Goal: Task Accomplishment & Management: Use online tool/utility

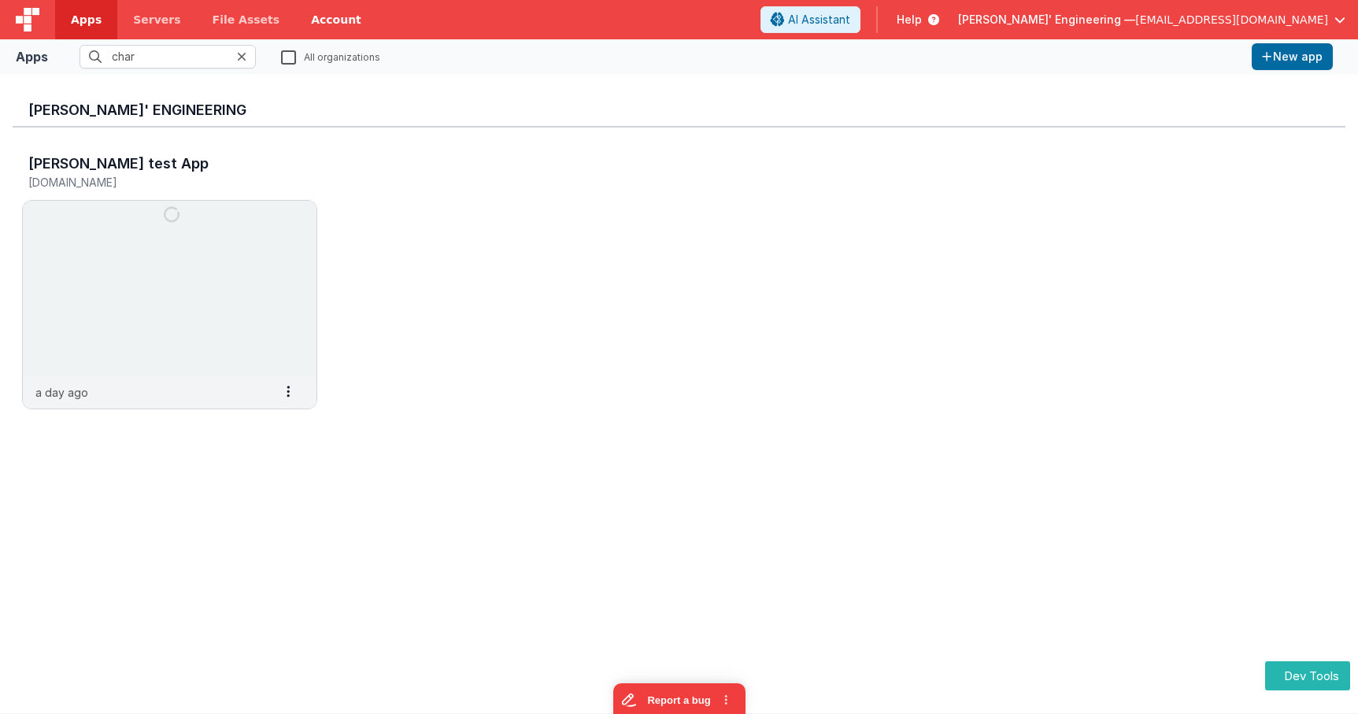
click at [320, 16] on link "Account" at bounding box center [336, 19] width 82 height 39
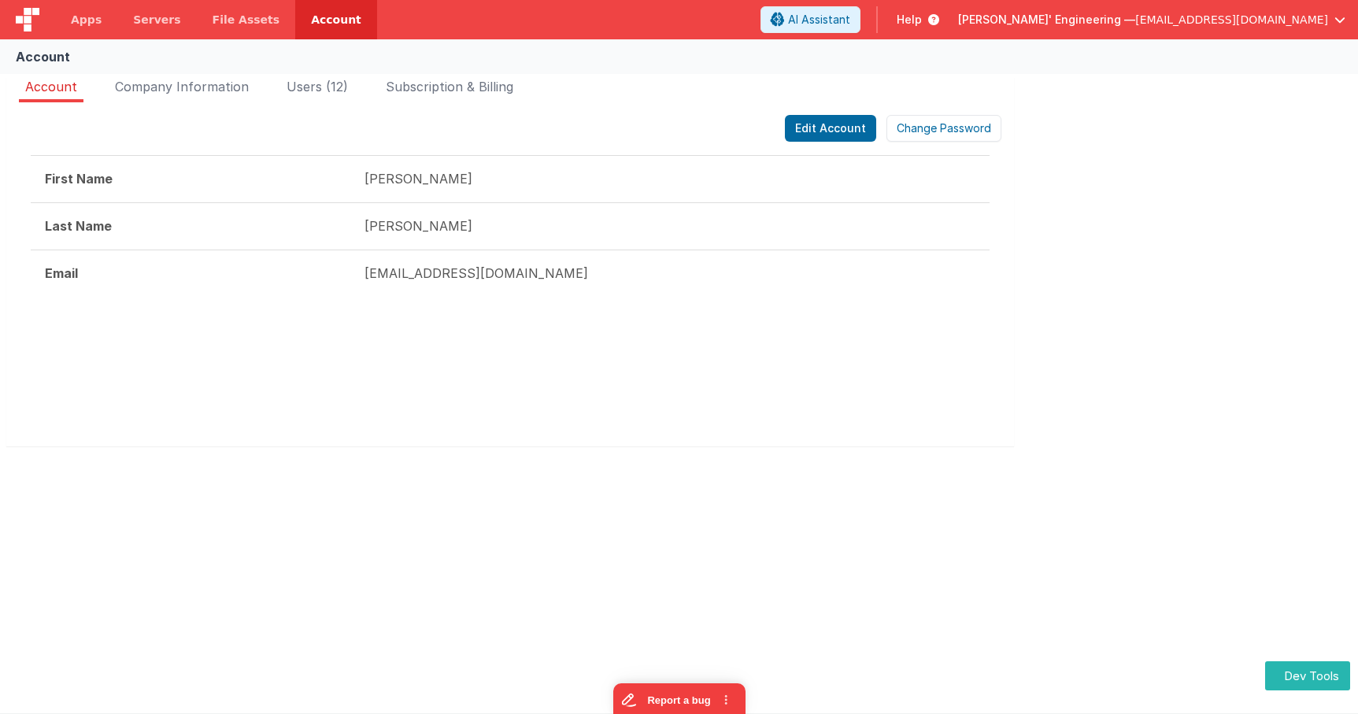
click at [488, 123] on div "Edit Account Change Password" at bounding box center [510, 128] width 983 height 27
click at [72, 16] on span "Apps" at bounding box center [86, 20] width 31 height 16
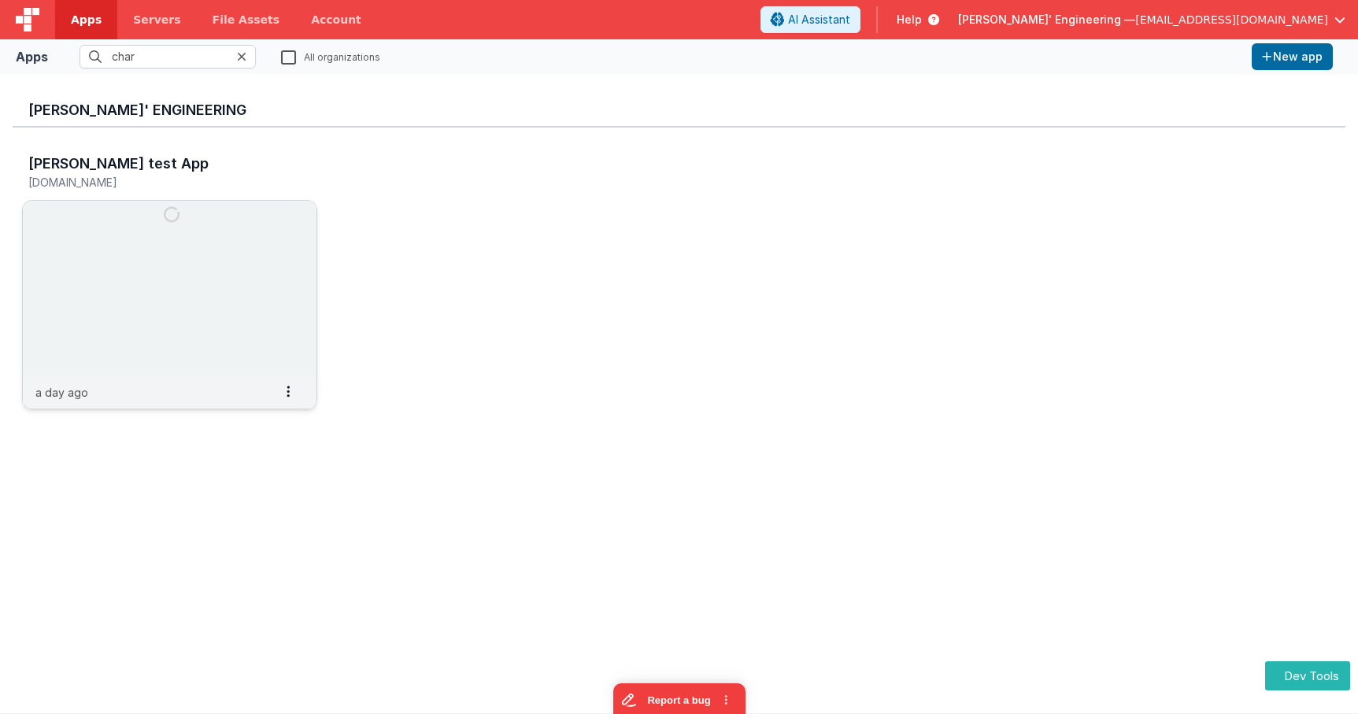
click at [131, 265] on img at bounding box center [170, 289] width 294 height 176
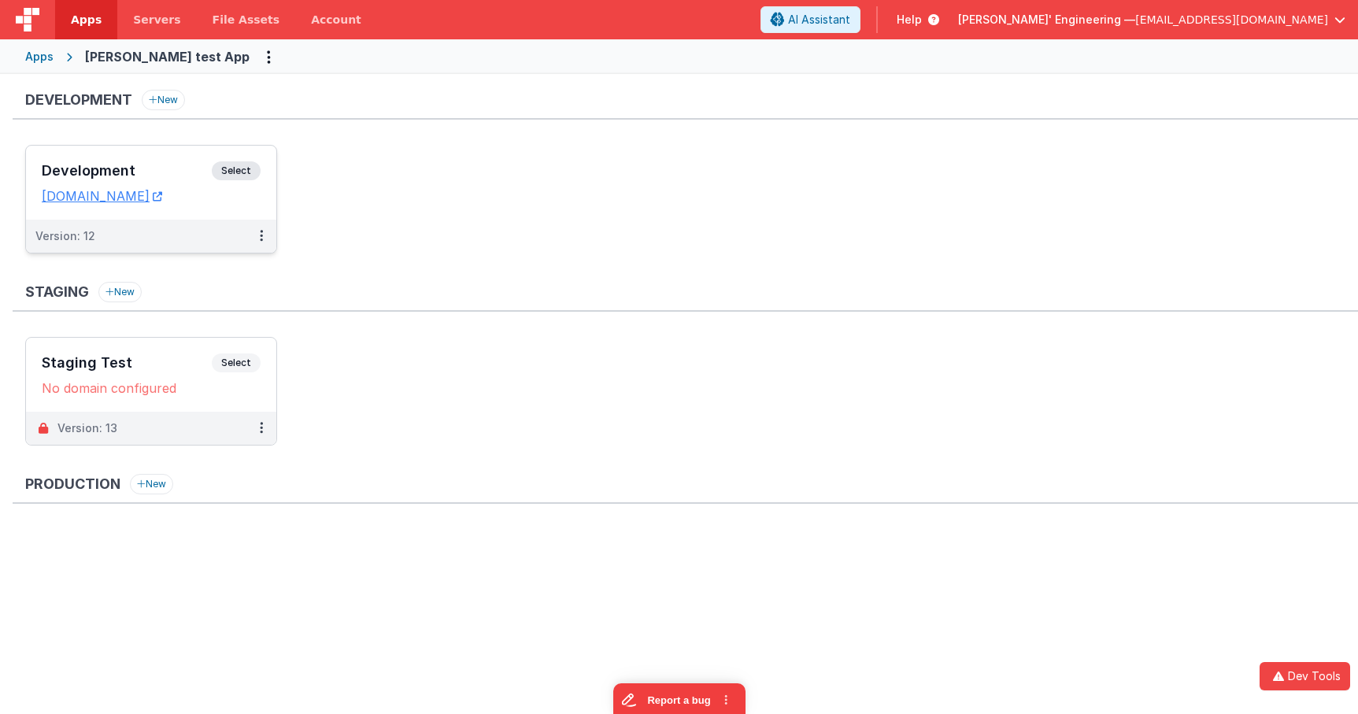
click at [242, 172] on span "Select" at bounding box center [236, 170] width 49 height 19
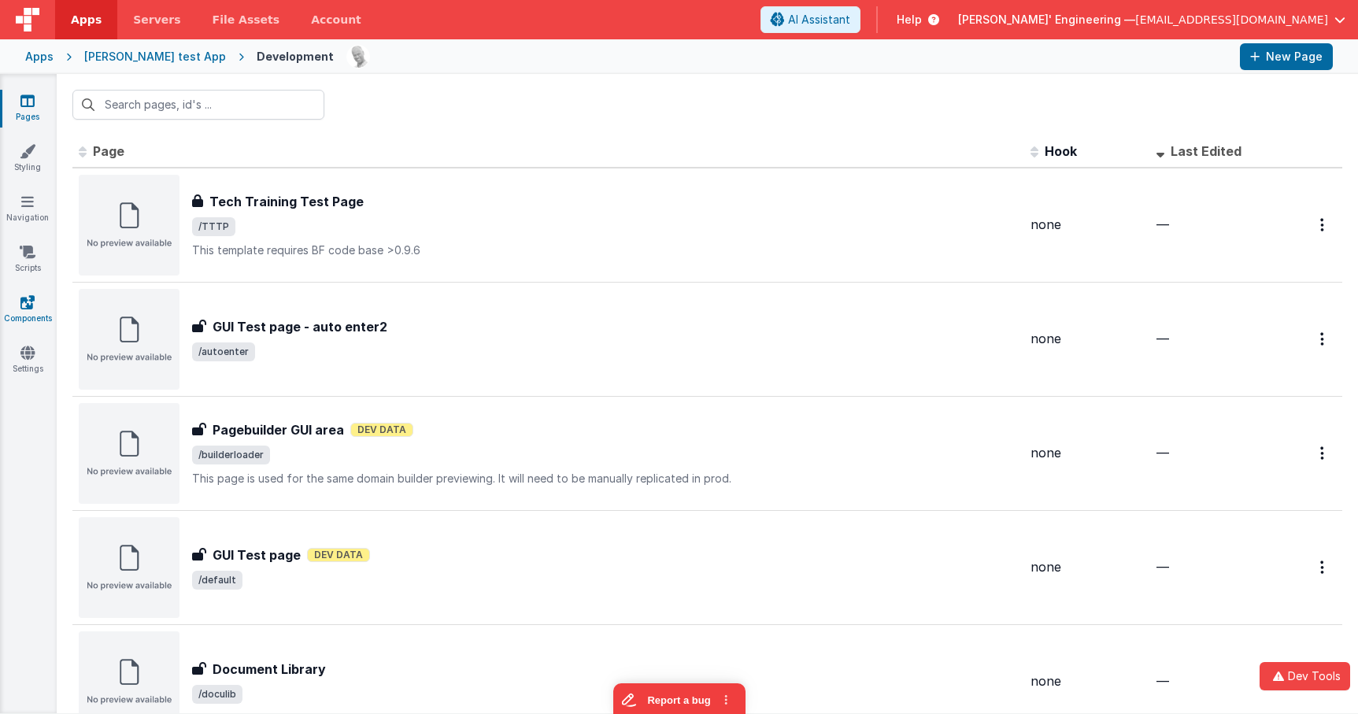
click at [35, 309] on link "Components" at bounding box center [27, 309] width 57 height 31
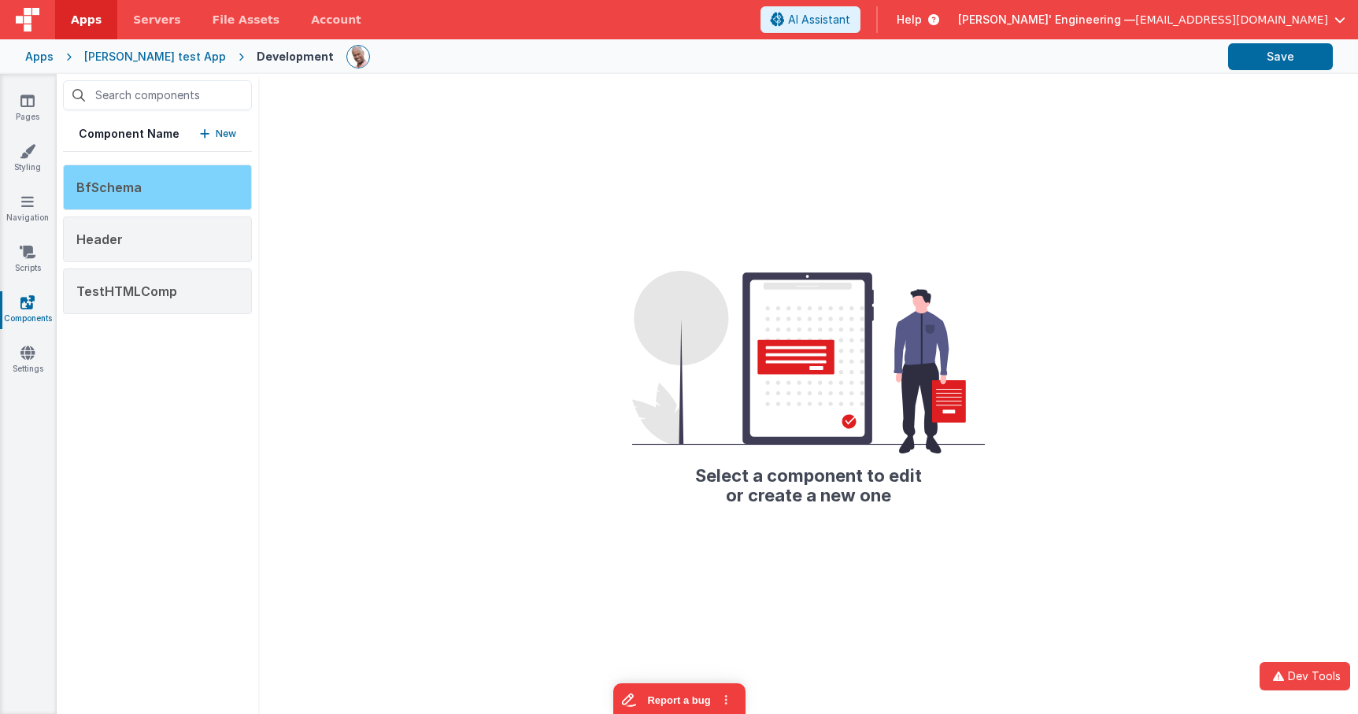
click at [202, 187] on div "BfSchema" at bounding box center [157, 188] width 189 height 46
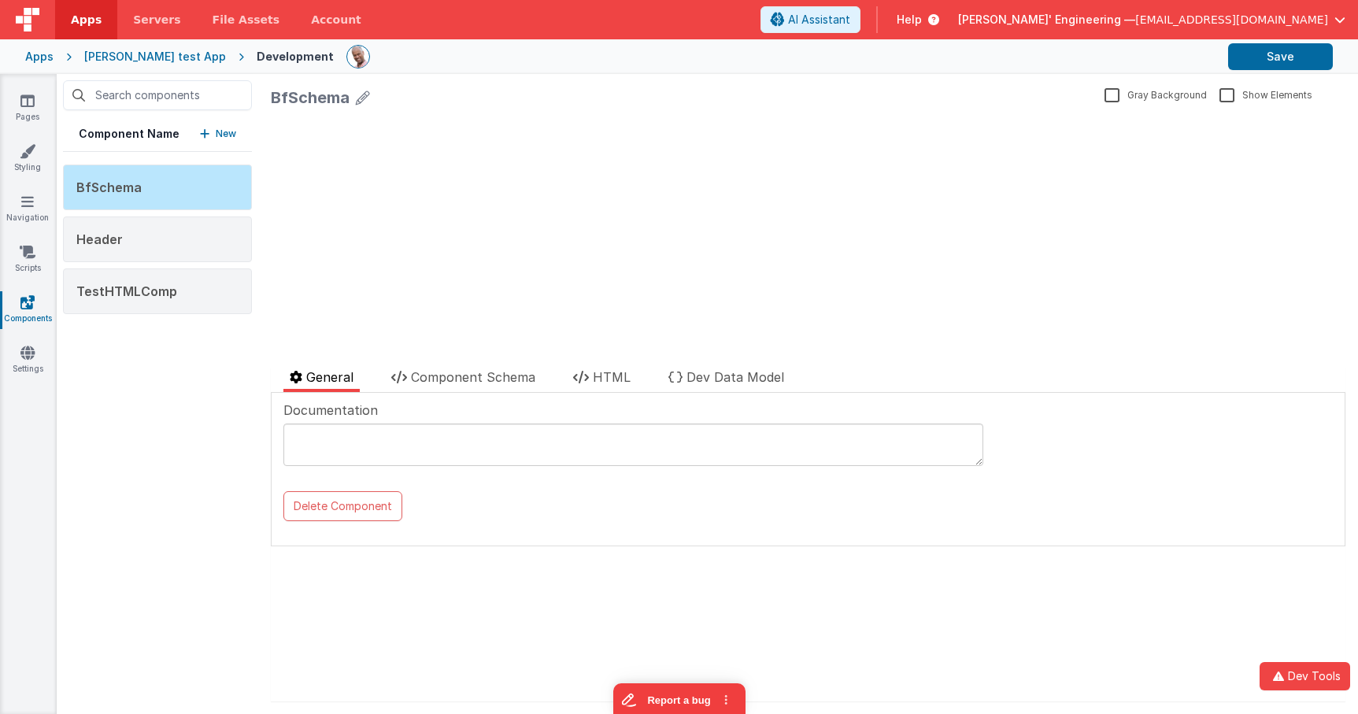
drag, startPoint x: 553, startPoint y: 506, endPoint x: 401, endPoint y: 531, distance: 153.9
click at [553, 506] on div "Delete Component" at bounding box center [458, 508] width 350 height 34
drag, startPoint x: 539, startPoint y: 513, endPoint x: 581, endPoint y: 474, distance: 57.4
click at [539, 513] on div "Delete Component" at bounding box center [458, 508] width 350 height 34
click at [1299, 675] on button "Dev Tools" at bounding box center [1305, 676] width 91 height 28
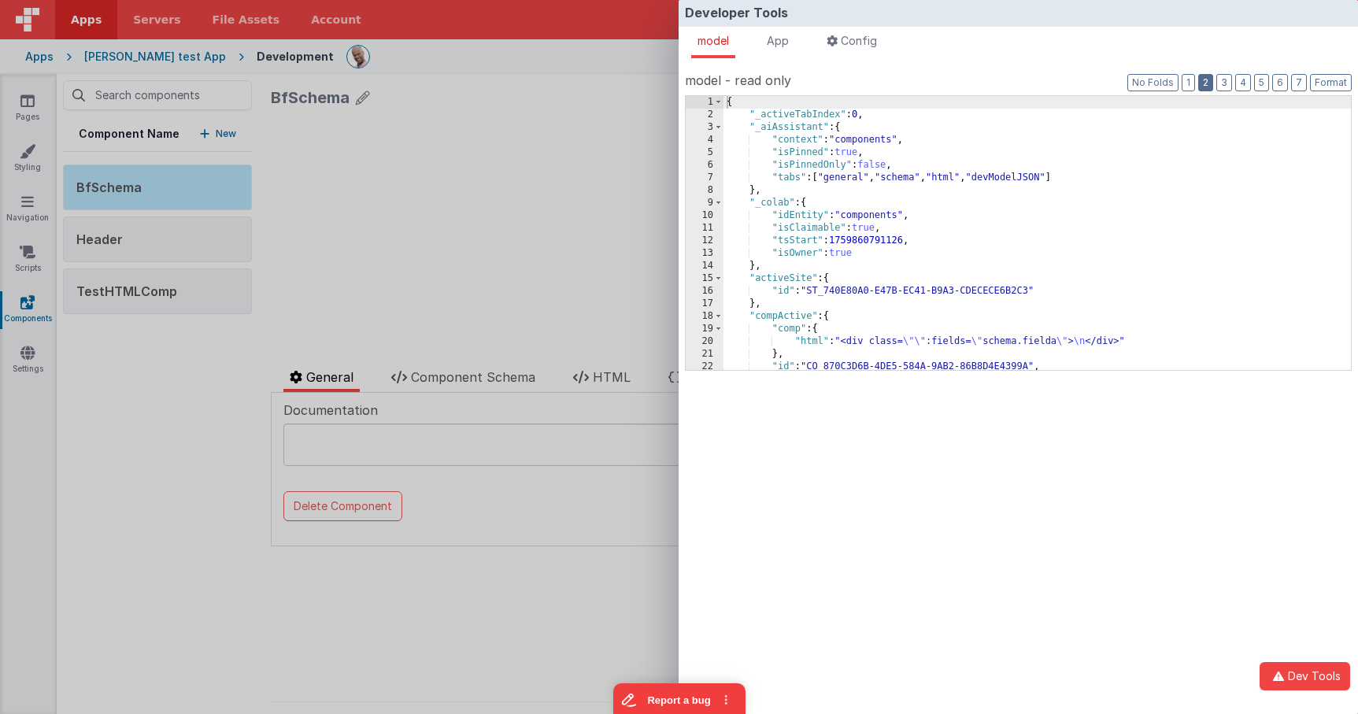
click at [1213, 82] on button "2" at bounding box center [1205, 82] width 15 height 17
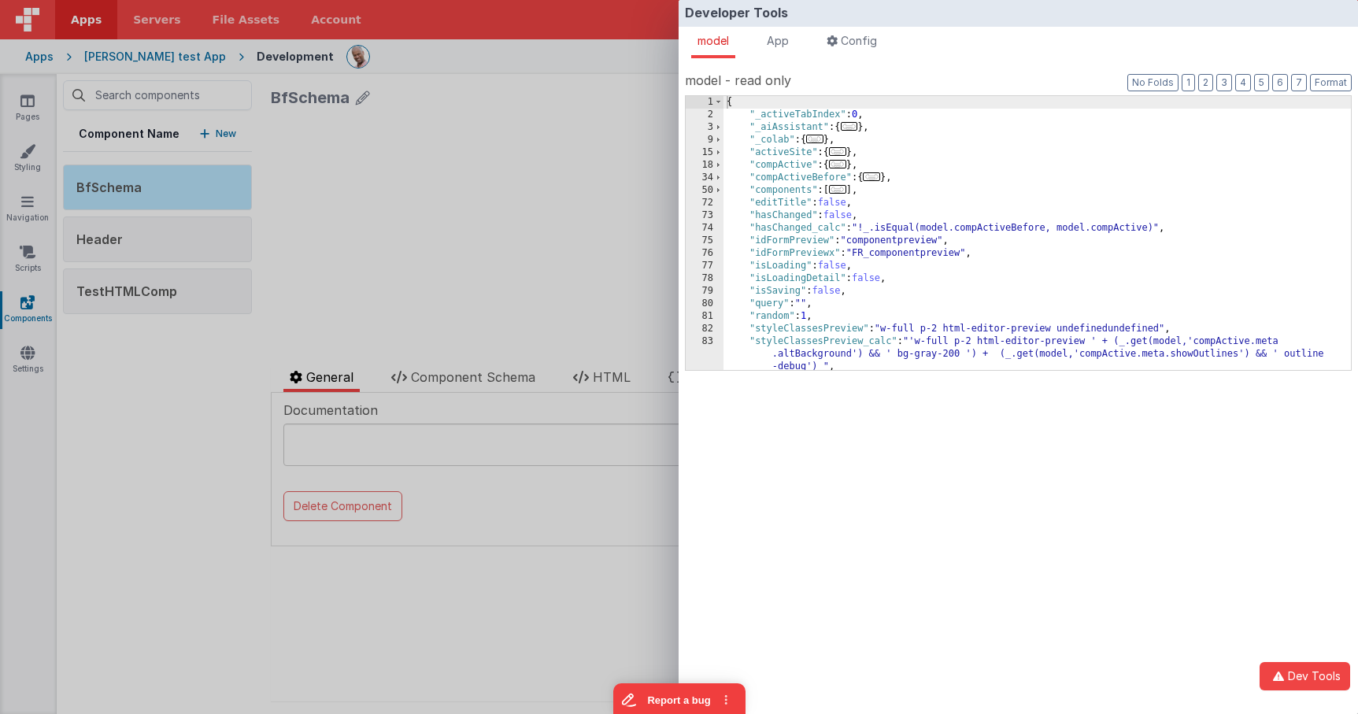
drag, startPoint x: 857, startPoint y: 163, endPoint x: 847, endPoint y: 165, distance: 9.7
click at [857, 163] on div "{ "_activeTabIndex" : 0 , "_aiAssistant" : { ... } , "_colab" : { ... } , "acti…" at bounding box center [1037, 245] width 627 height 299
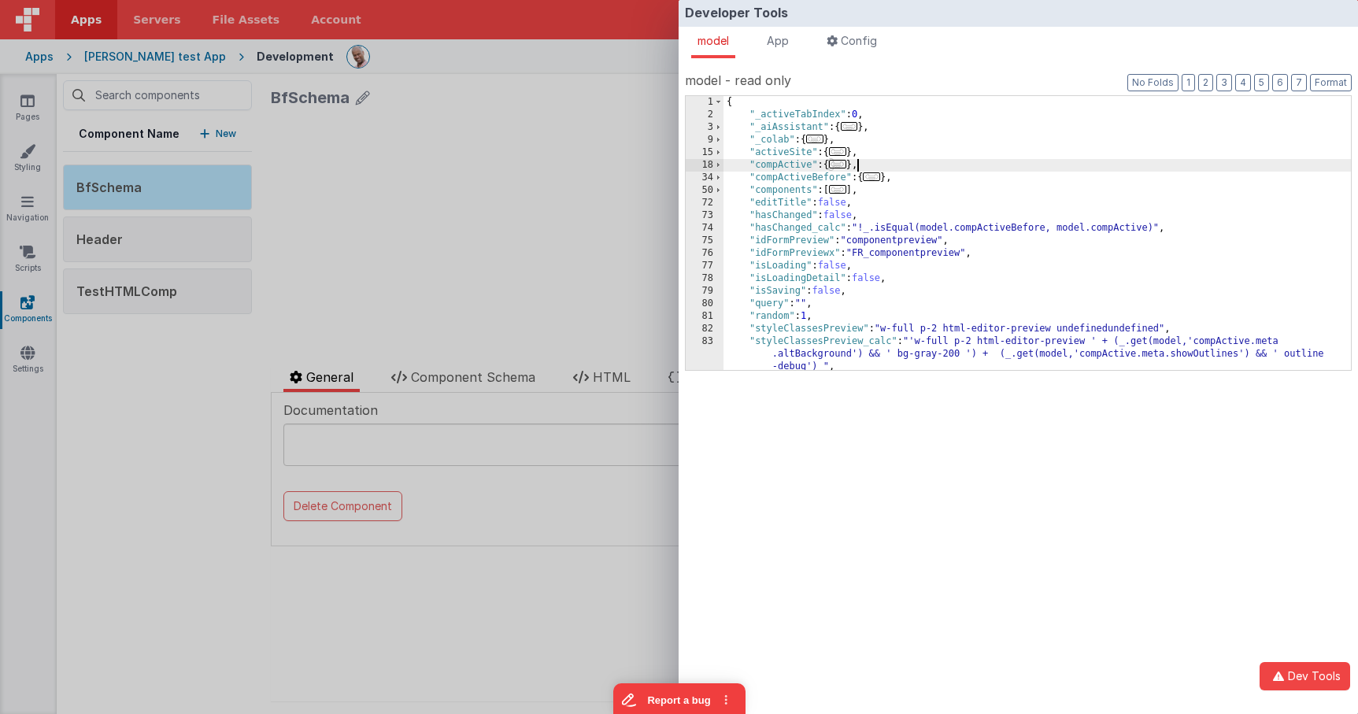
click at [846, 165] on span "..." at bounding box center [837, 164] width 17 height 9
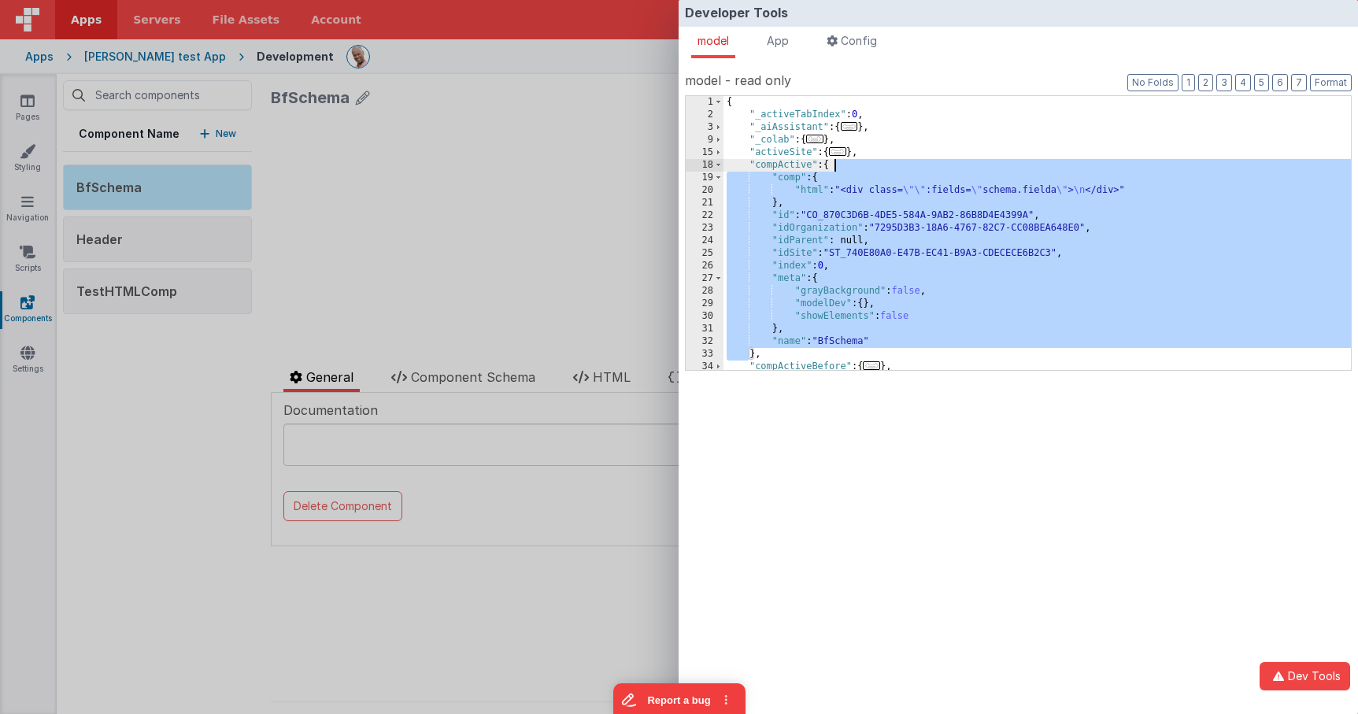
click at [846, 166] on div "{ "_activeTabIndex" : 0 , "_aiAssistant" : { ... } , "_colab" : { ... } , "acti…" at bounding box center [1037, 245] width 627 height 299
click at [816, 190] on div "{ "_activeTabIndex" : 0 , "_aiAssistant" : { ... } , "_colab" : { ... } , "acti…" at bounding box center [1037, 245] width 627 height 299
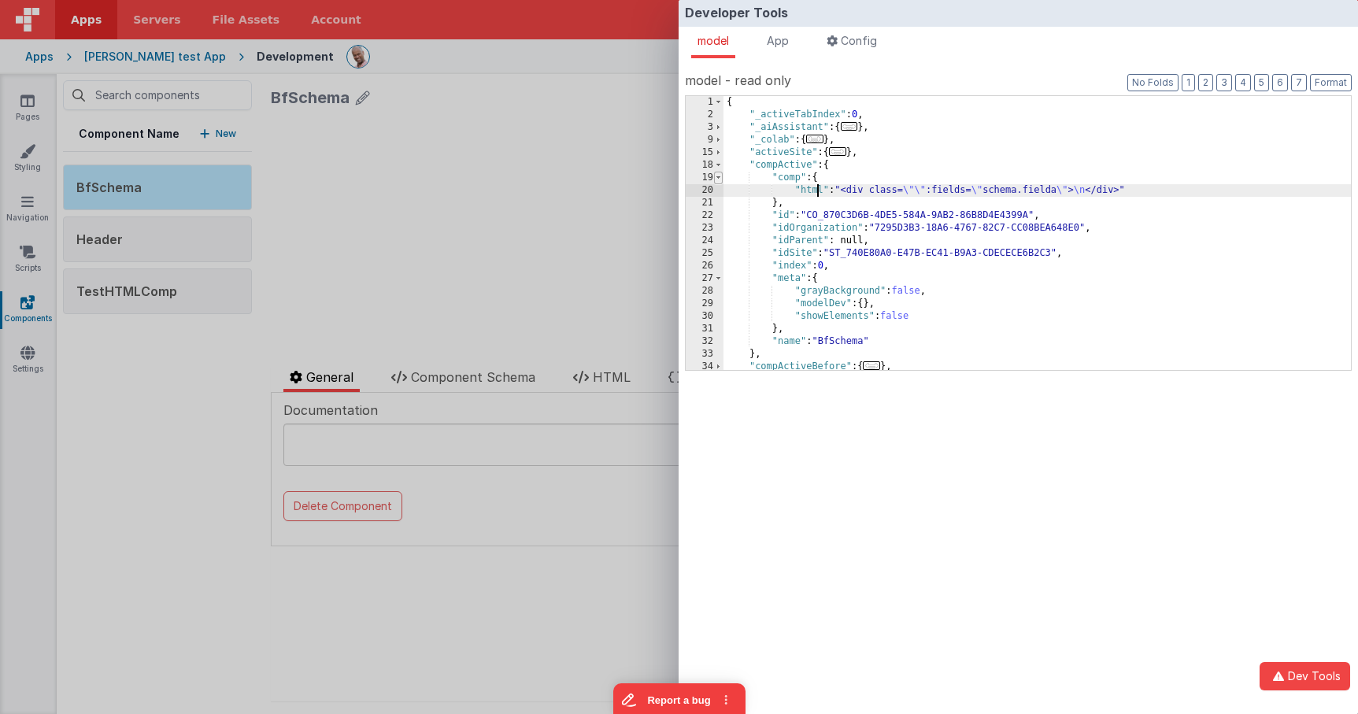
click at [722, 180] on span at bounding box center [718, 178] width 9 height 13
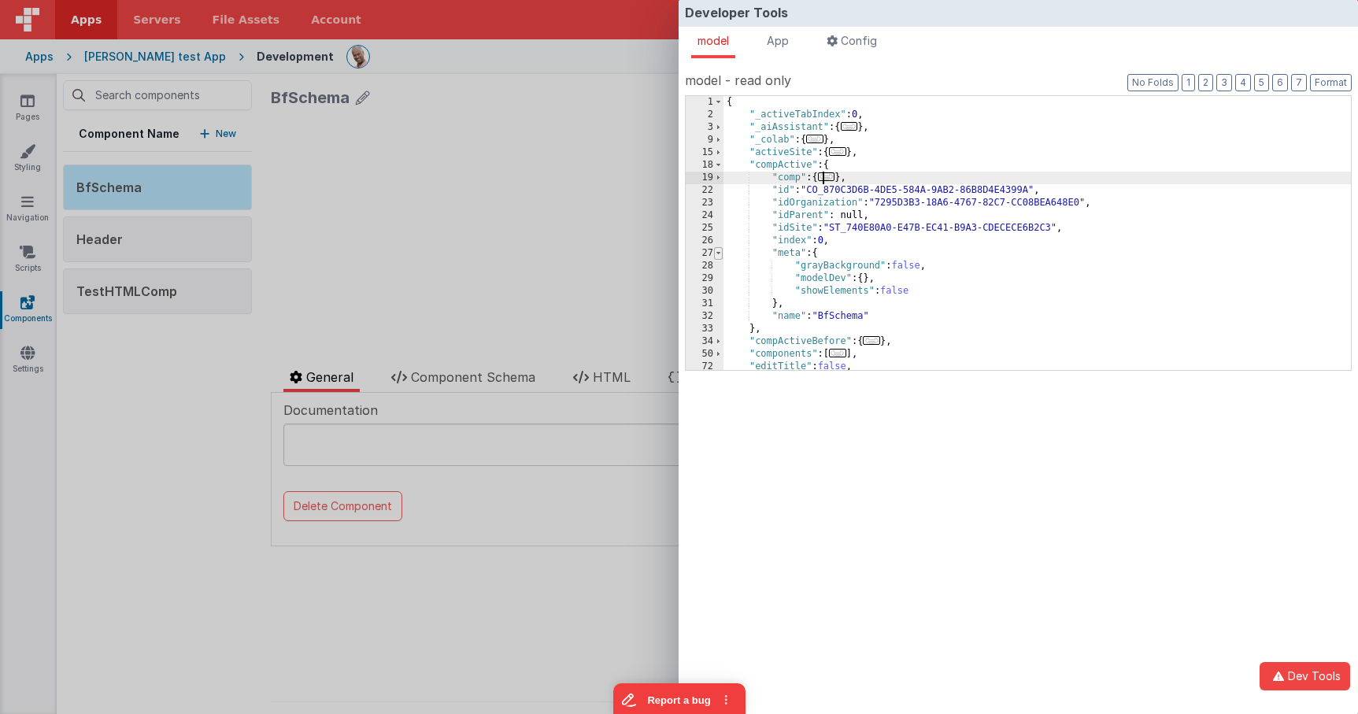
click at [721, 254] on span at bounding box center [718, 253] width 9 height 13
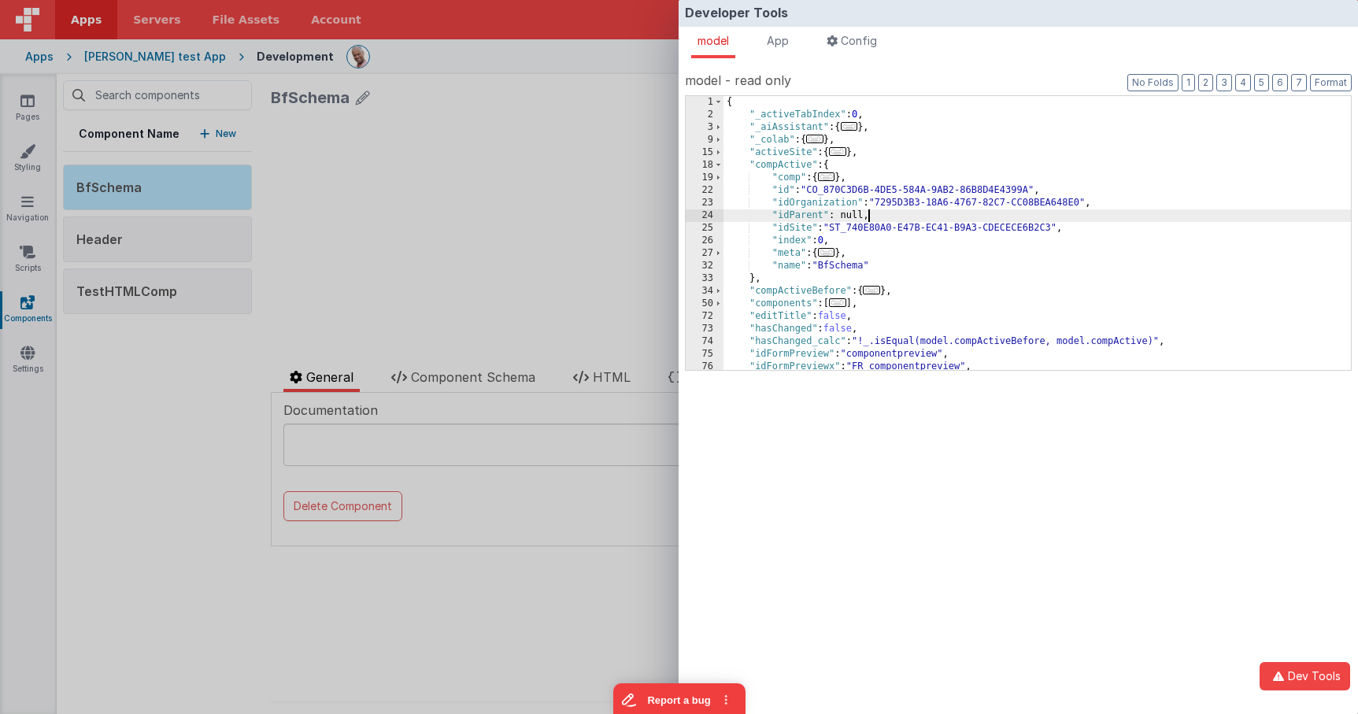
click at [903, 216] on div "{ "_activeTabIndex" : 0 , "_aiAssistant" : { ... } , "_colab" : { ... } , "acti…" at bounding box center [1037, 245] width 627 height 299
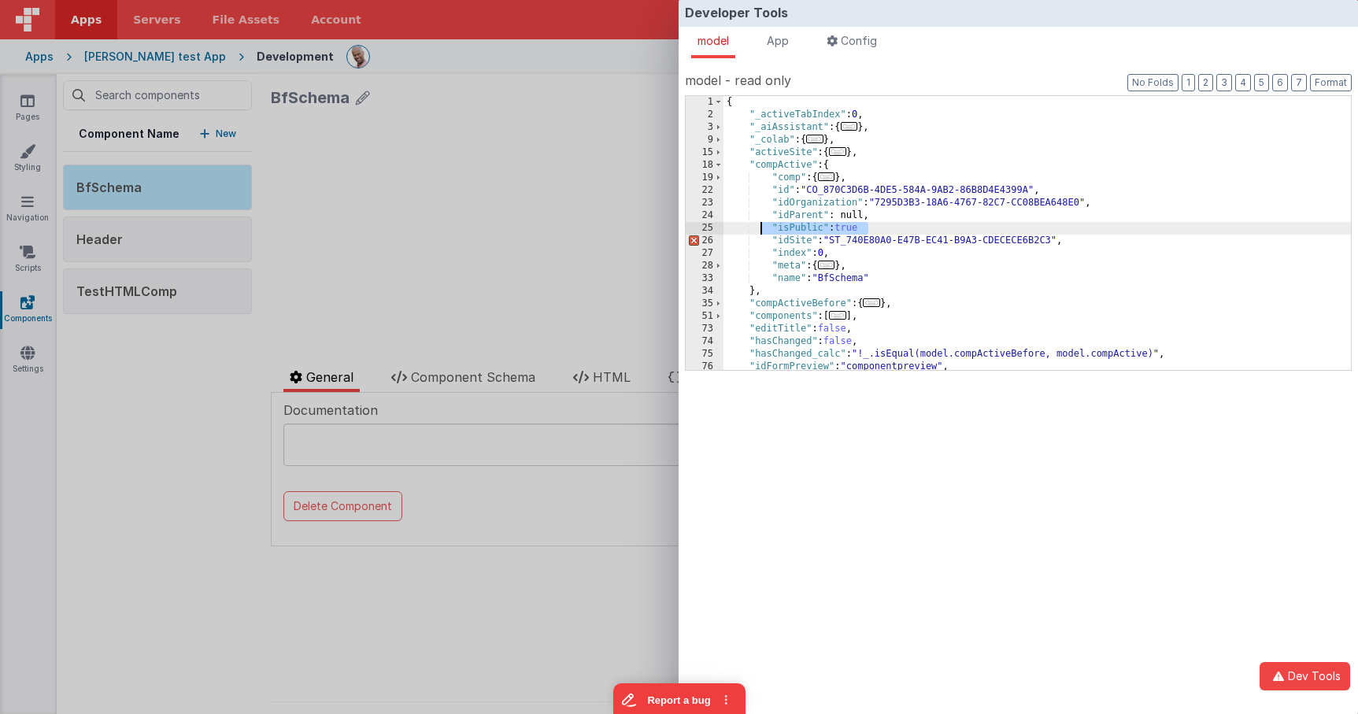
drag, startPoint x: 894, startPoint y: 225, endPoint x: 759, endPoint y: 222, distance: 135.5
click at [760, 222] on div "{ "_activeTabIndex" : 0 , "_aiAssistant" : { ... } , "_colab" : { ... } , "acti…" at bounding box center [1037, 245] width 627 height 299
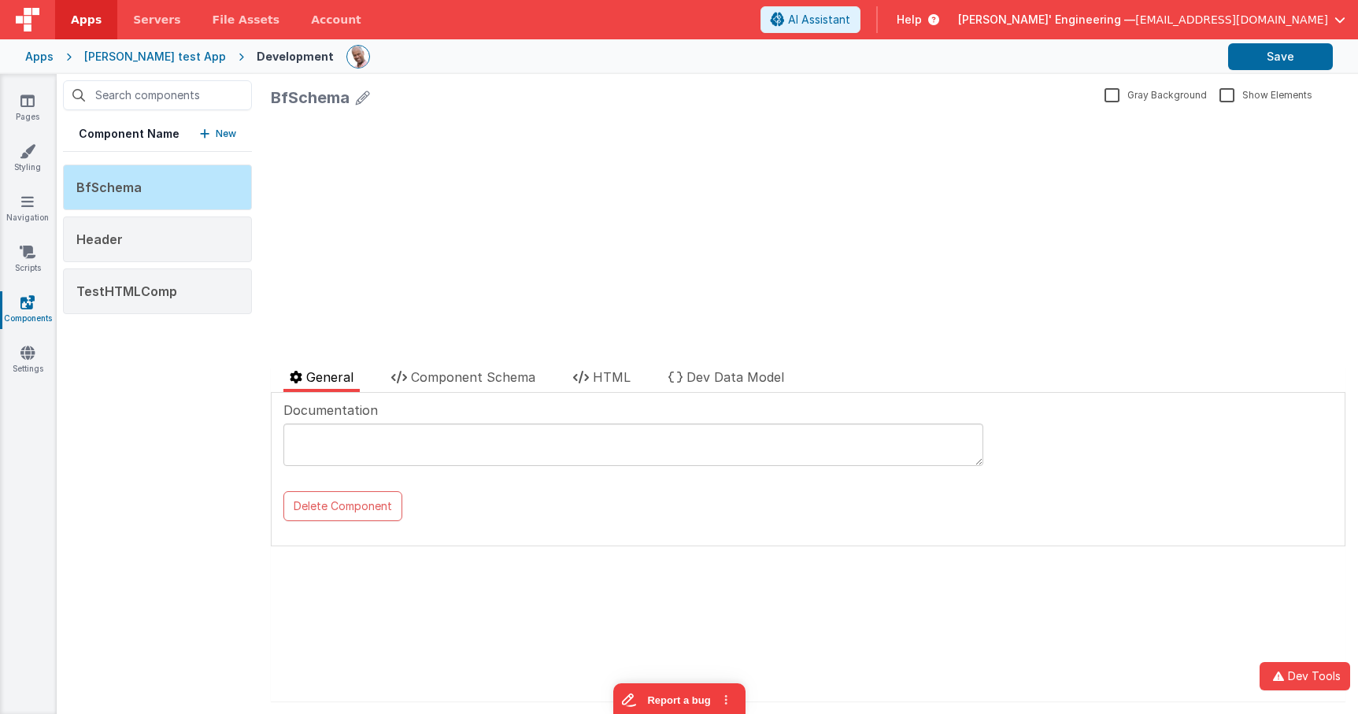
drag, startPoint x: 448, startPoint y: 511, endPoint x: 359, endPoint y: 516, distance: 89.1
click at [447, 511] on div "Developer Tools model App Params Log (2) Misc Windows Config model - read only …" at bounding box center [679, 357] width 1358 height 714
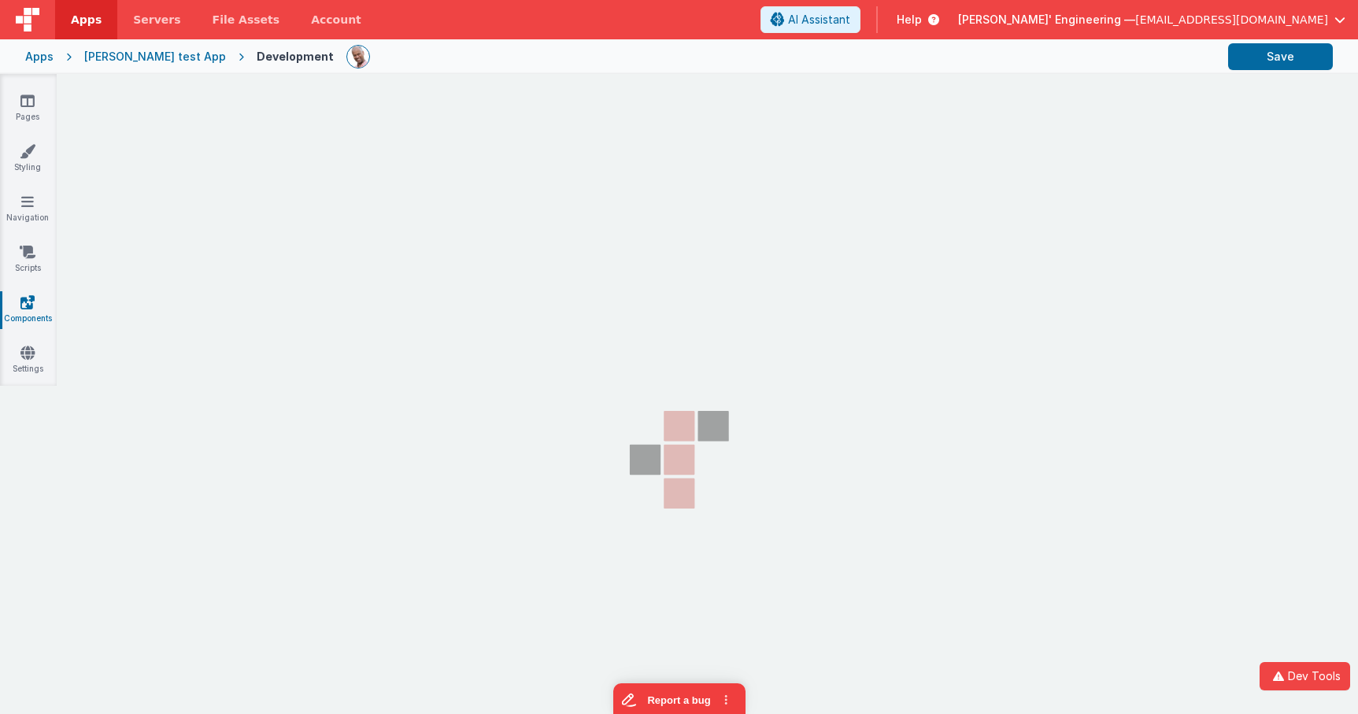
drag, startPoint x: 606, startPoint y: 51, endPoint x: 1014, endPoint y: 2, distance: 410.7
click at [608, 51] on div at bounding box center [780, 56] width 869 height 27
click at [42, 55] on div "Apps" at bounding box center [39, 57] width 28 height 16
